Goal: Find specific page/section: Find specific page/section

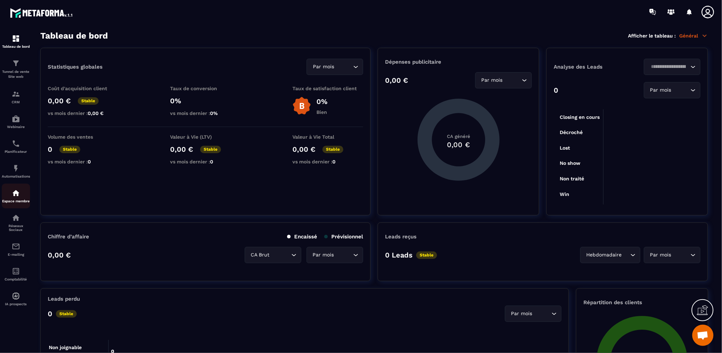
click at [14, 197] on img at bounding box center [16, 193] width 8 height 8
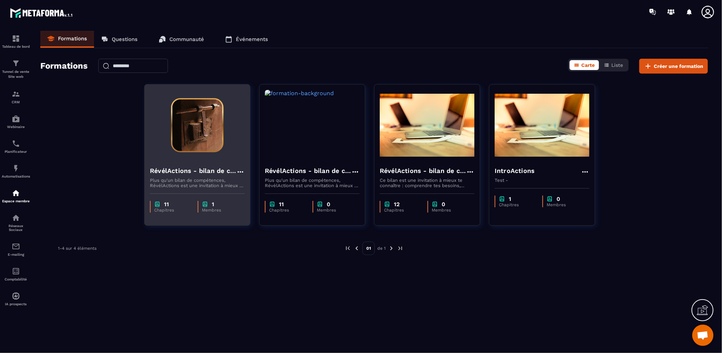
click at [173, 172] on h4 "RévélActions - bilan de compétences" at bounding box center [193, 171] width 86 height 10
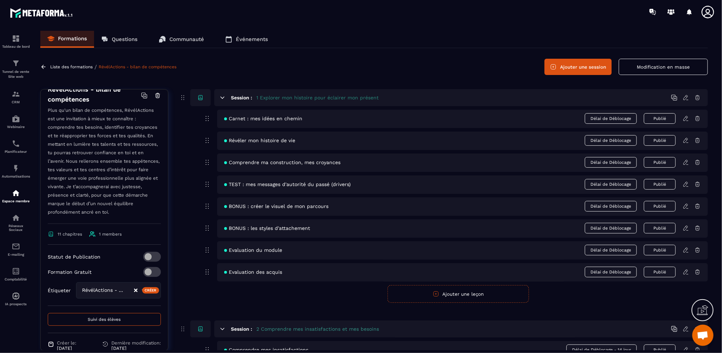
scroll to position [146, 0]
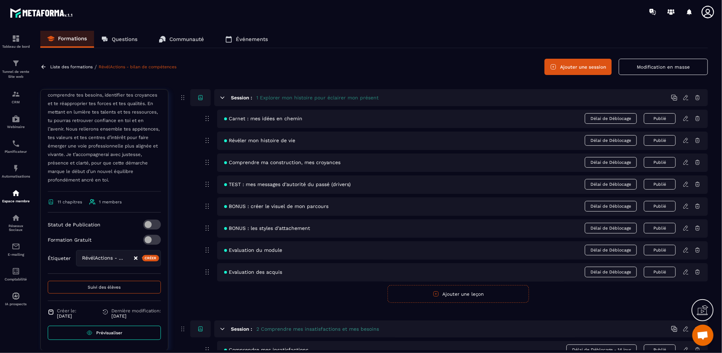
click at [111, 332] on span "Prévisualiser" at bounding box center [109, 332] width 26 height 5
